Goal: Use online tool/utility: Use online tool/utility

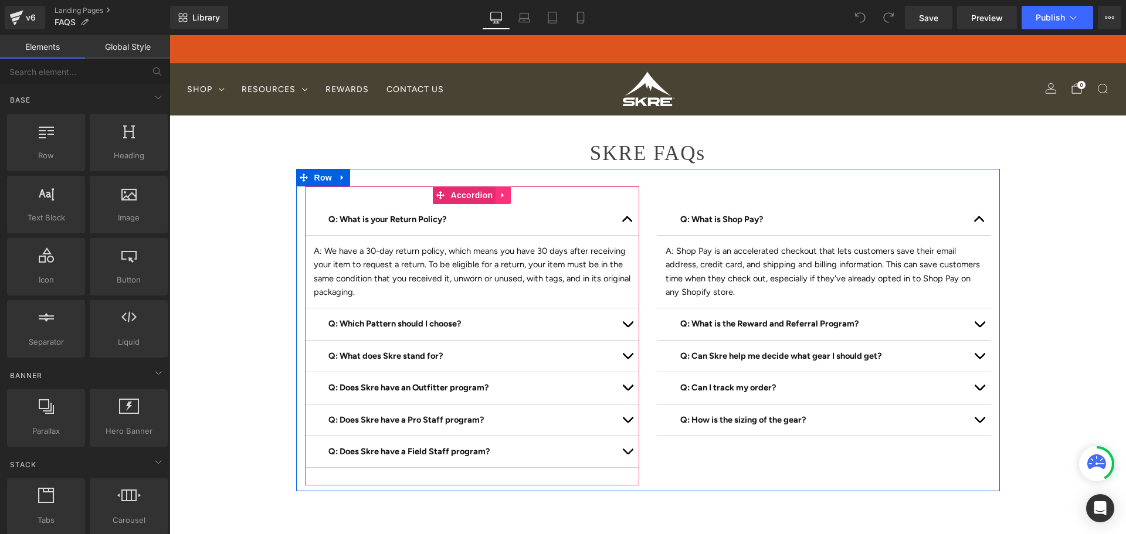
click at [500, 195] on link at bounding box center [502, 195] width 15 height 18
click at [448, 195] on span "Accordion" at bounding box center [472, 196] width 48 height 18
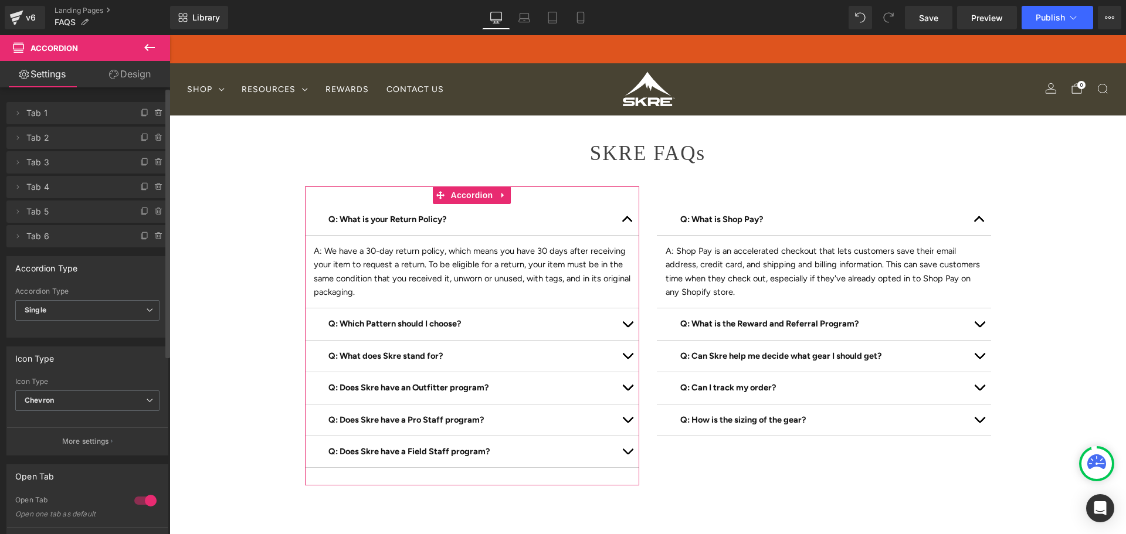
click at [94, 106] on span "Tab 1" at bounding box center [75, 113] width 99 height 22
click at [15, 117] on icon at bounding box center [17, 112] width 9 height 9
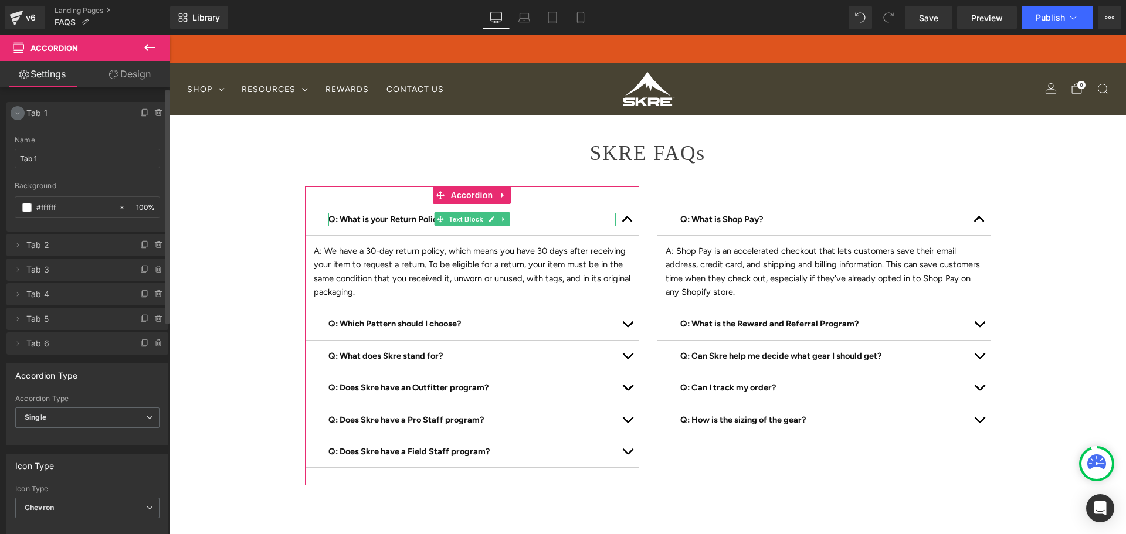
click at [13, 118] on span at bounding box center [18, 113] width 14 height 14
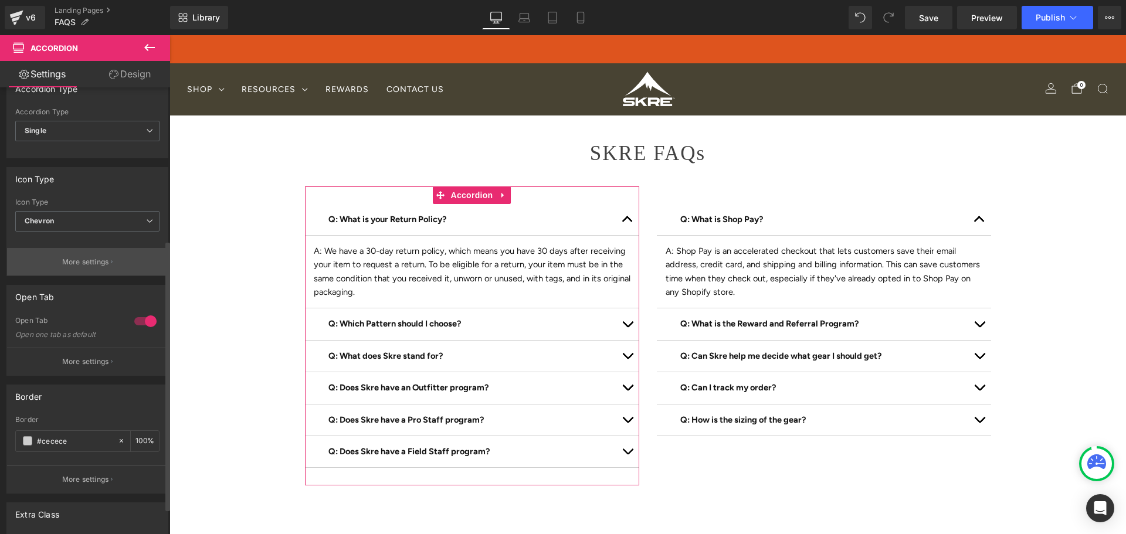
scroll to position [178, 0]
click at [84, 263] on p "More settings" at bounding box center [85, 263] width 47 height 11
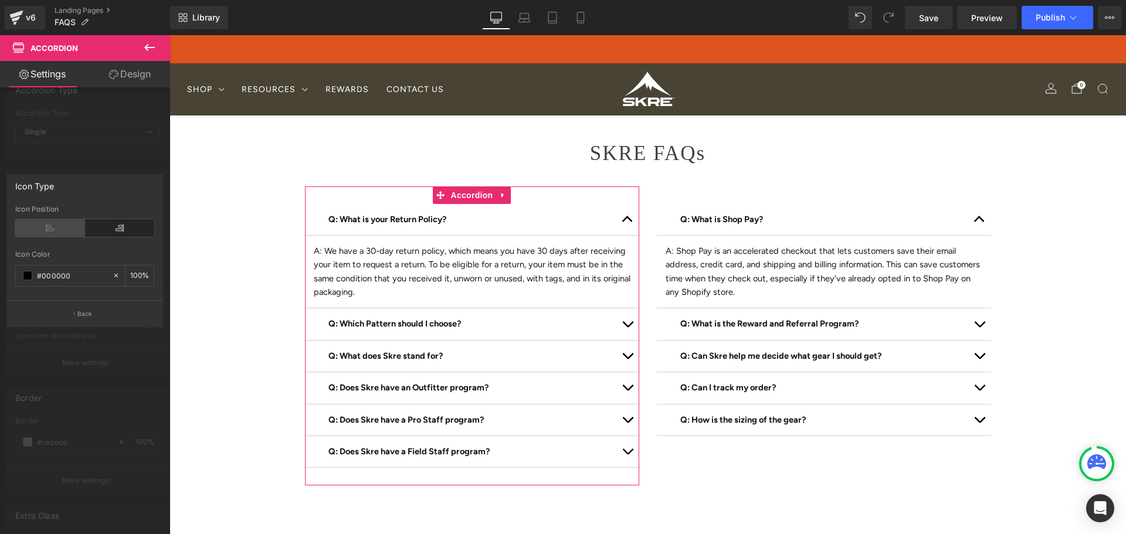
click at [41, 232] on icon at bounding box center [50, 228] width 70 height 18
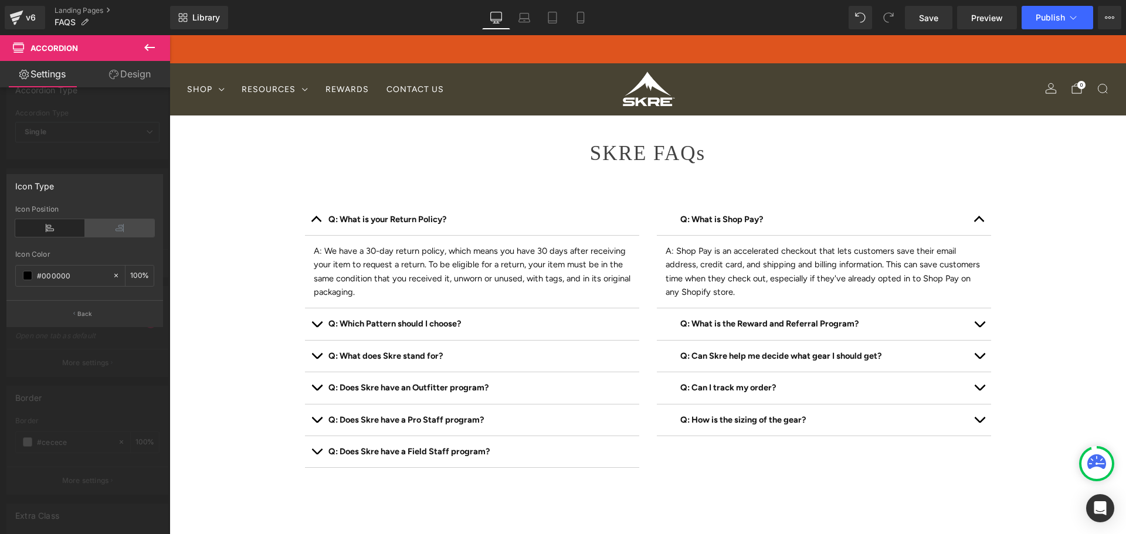
click at [97, 229] on icon at bounding box center [120, 228] width 70 height 18
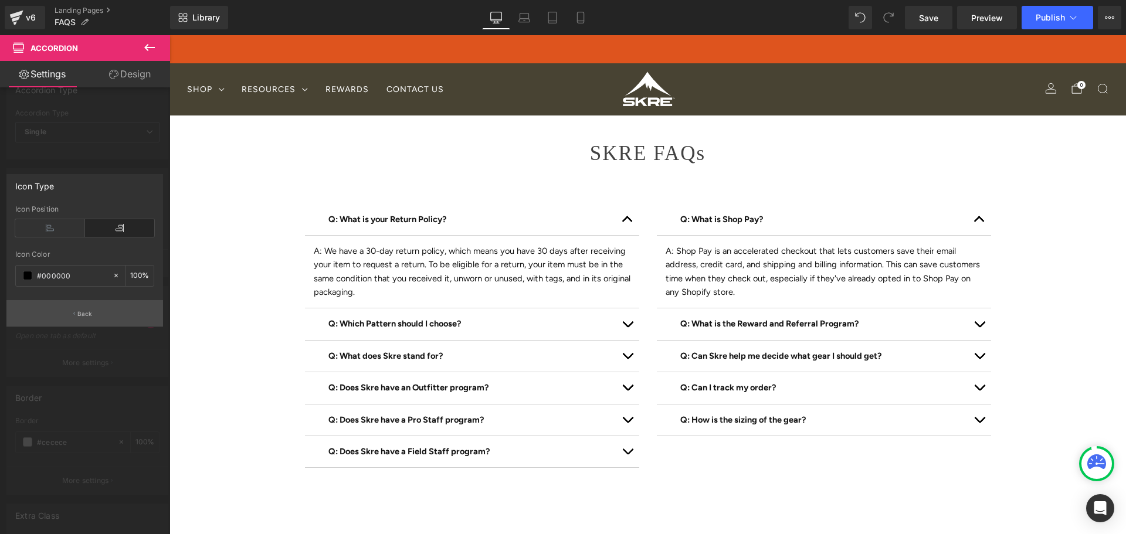
click at [74, 311] on icon "button" at bounding box center [74, 314] width 2 height 6
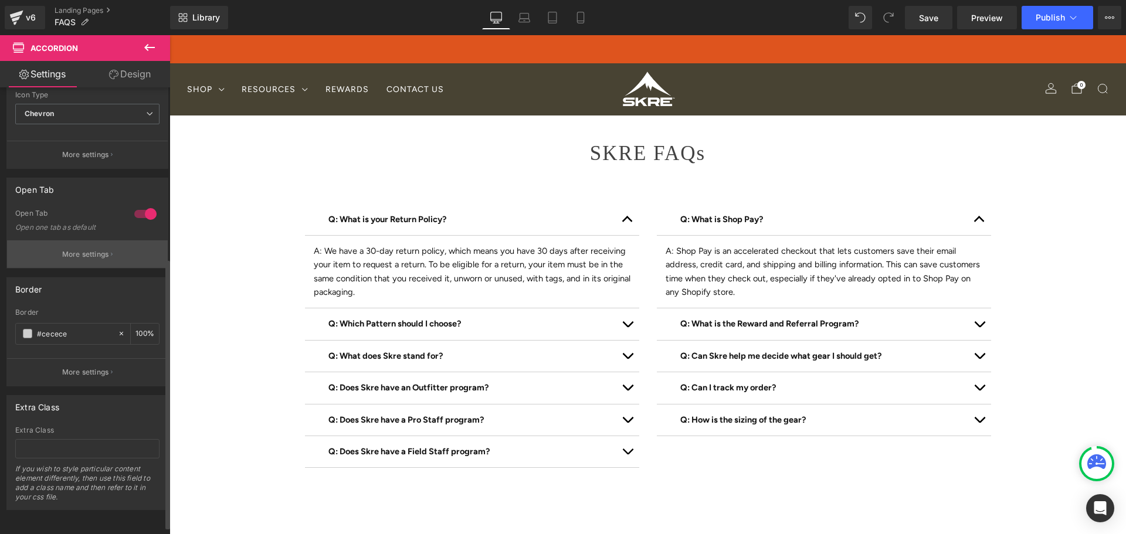
scroll to position [0, 0]
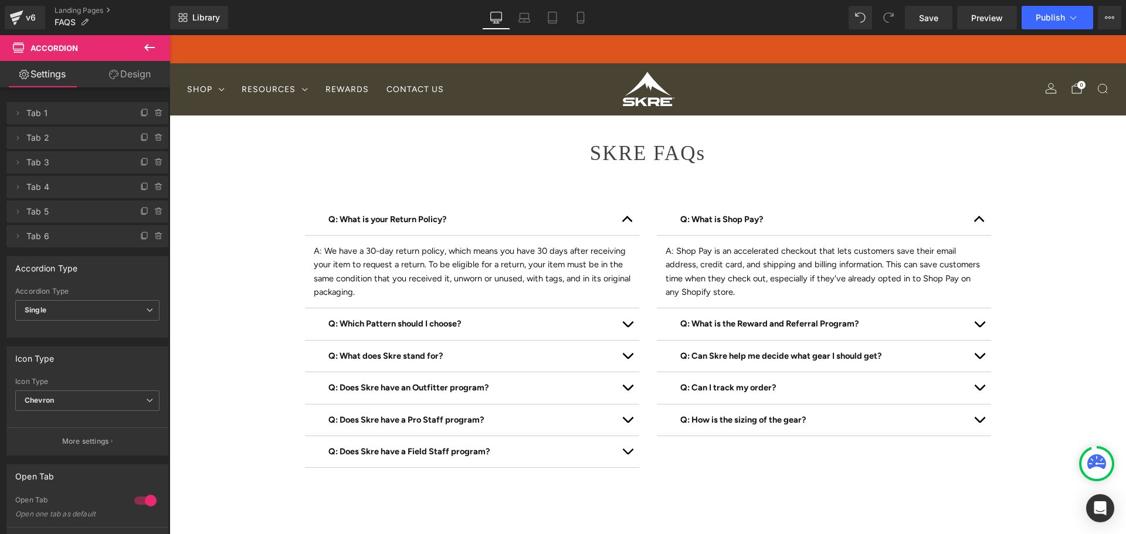
click at [130, 82] on link "Design" at bounding box center [129, 74] width 85 height 26
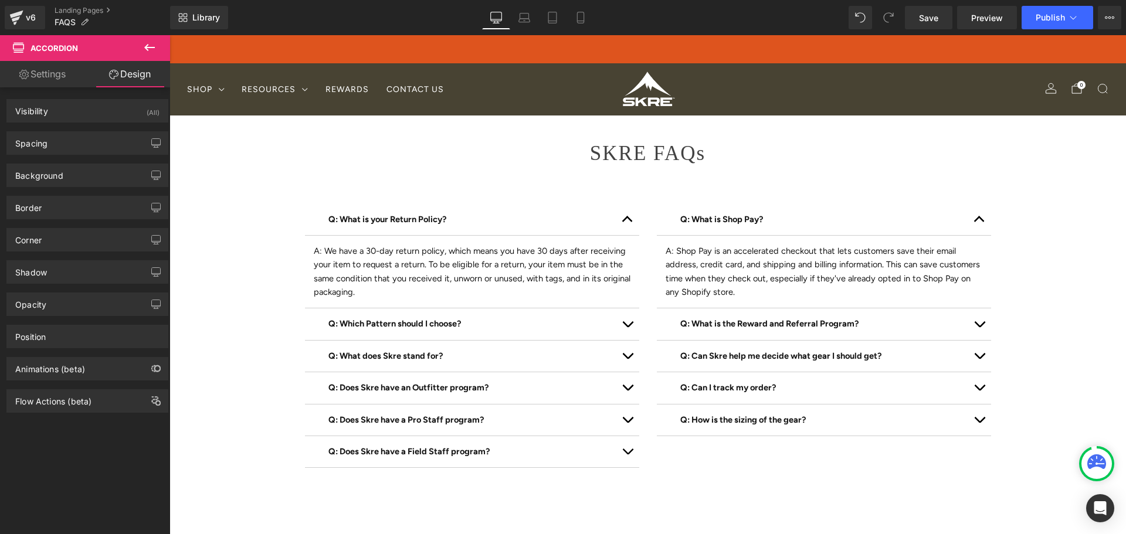
click at [47, 70] on link "Settings" at bounding box center [42, 74] width 85 height 26
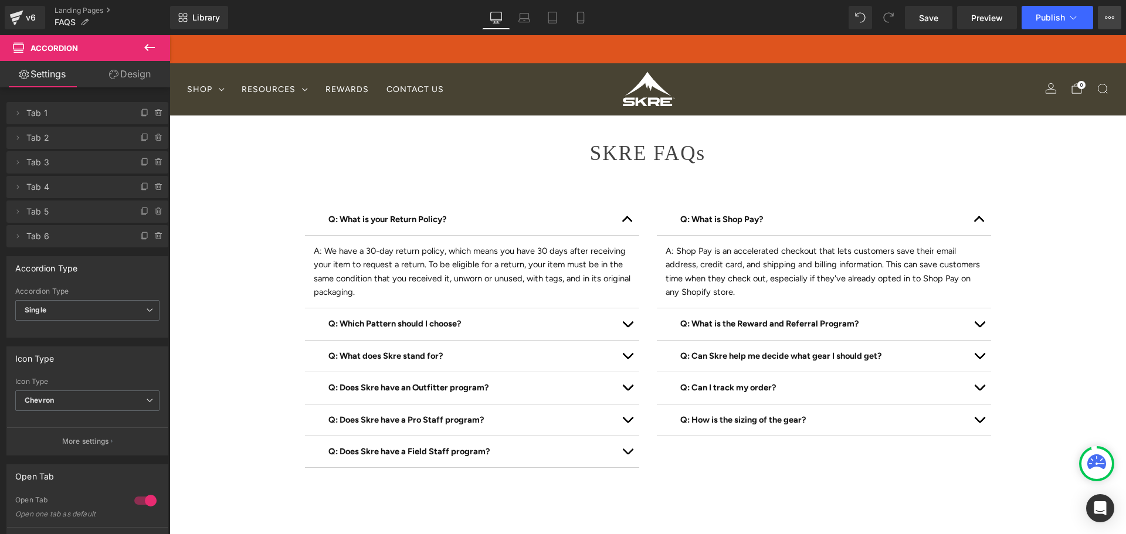
click at [1112, 22] on icon at bounding box center [1109, 17] width 9 height 9
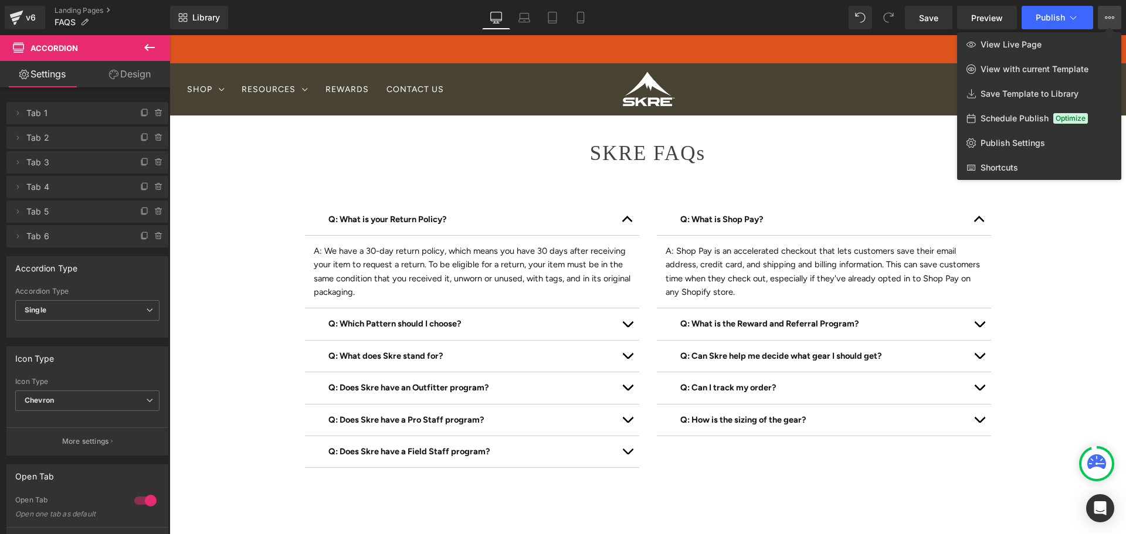
click at [1113, 16] on icon at bounding box center [1109, 17] width 9 height 9
